Goal: Navigation & Orientation: Understand site structure

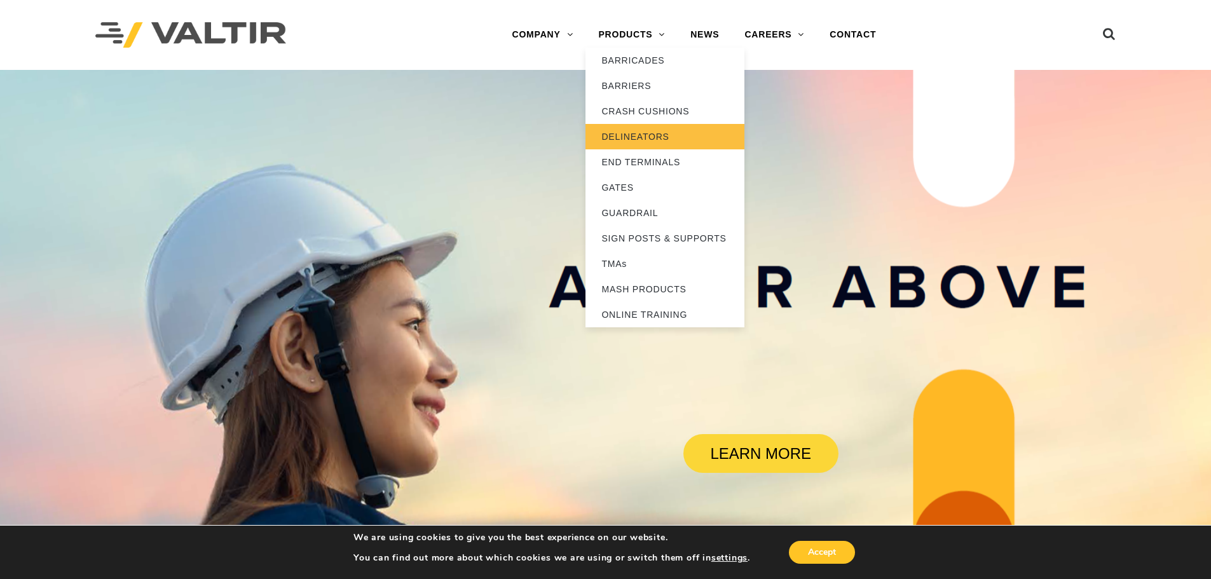
click at [630, 138] on link "DELINEATORS" at bounding box center [664, 136] width 159 height 25
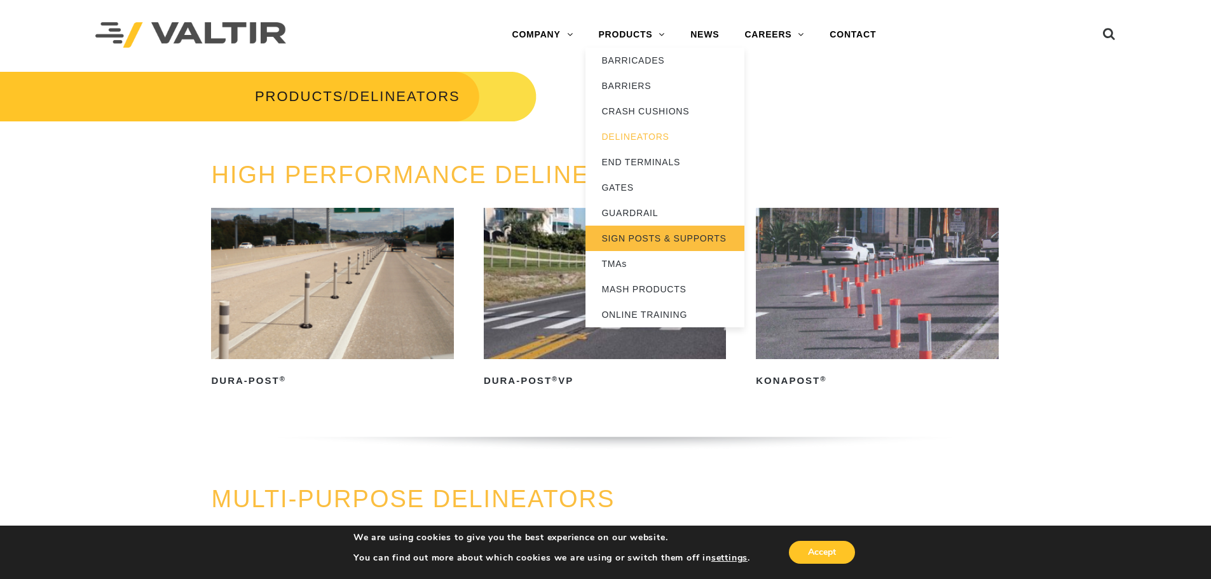
click at [630, 238] on link "SIGN POSTS & SUPPORTS" at bounding box center [664, 238] width 159 height 25
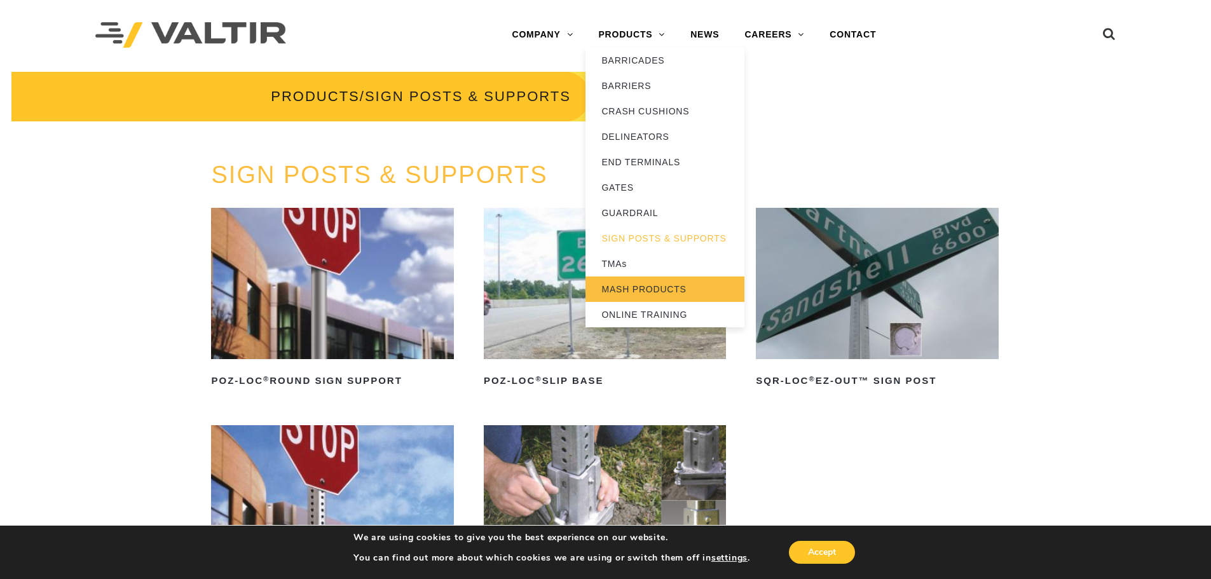
click at [634, 286] on link "MASH PRODUCTS" at bounding box center [664, 288] width 159 height 25
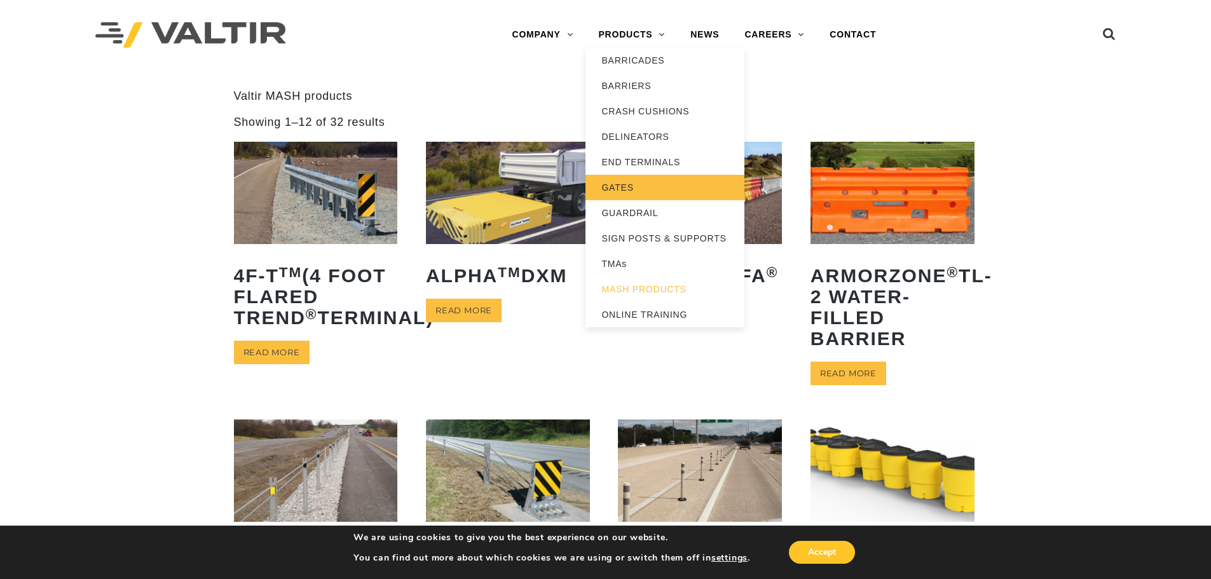
click at [642, 189] on link "GATES" at bounding box center [664, 187] width 159 height 25
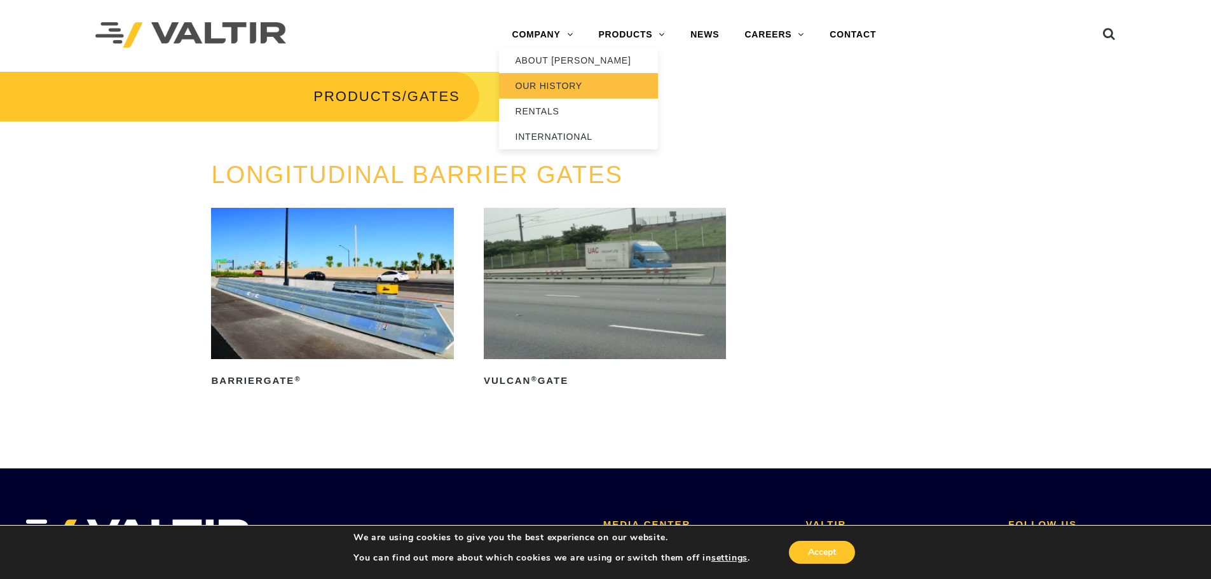
click at [548, 89] on link "OUR HISTORY" at bounding box center [578, 85] width 159 height 25
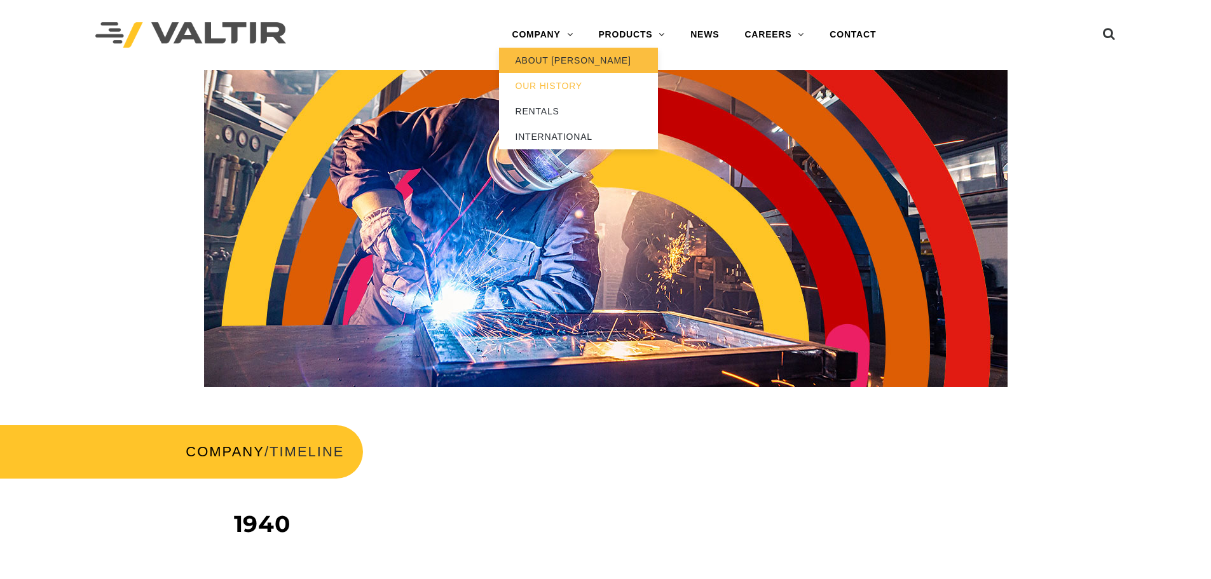
click at [544, 60] on link "ABOUT [PERSON_NAME]" at bounding box center [578, 60] width 159 height 25
